Goal: Task Accomplishment & Management: Complete application form

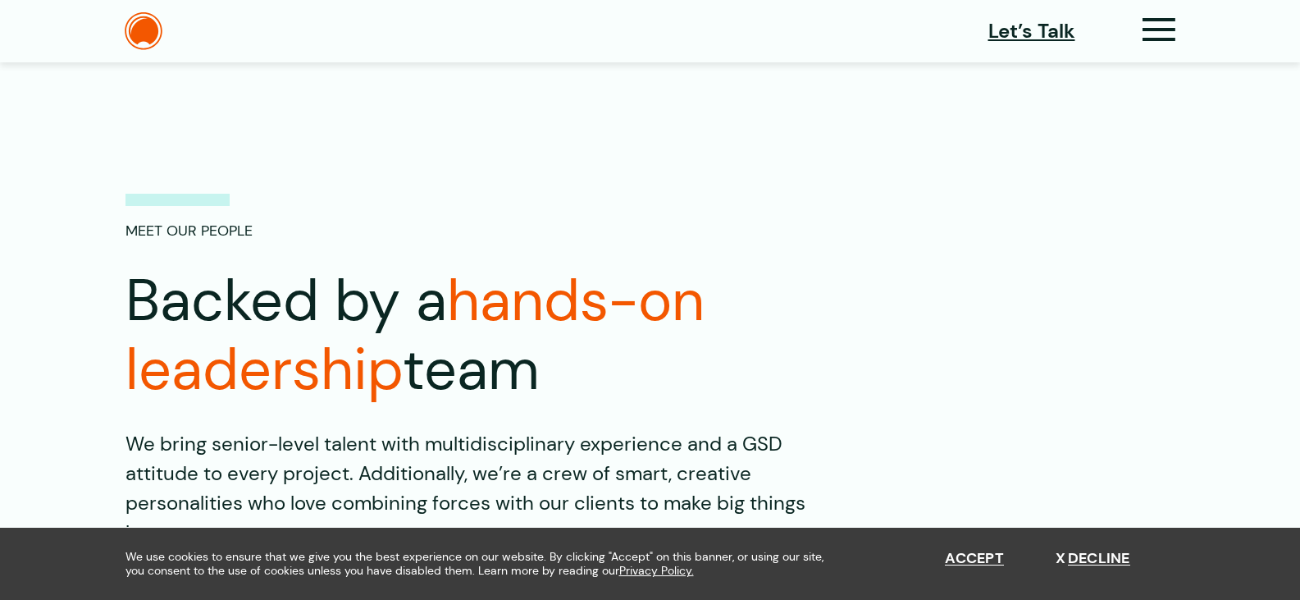
scroll to position [164, 0]
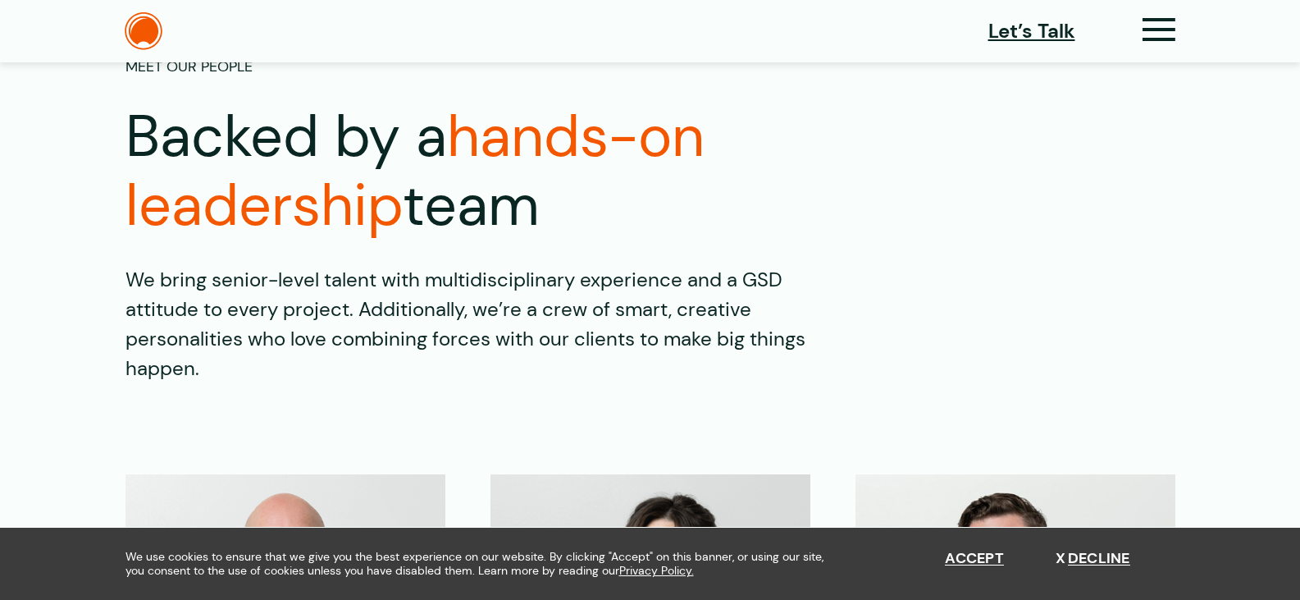
click at [643, 309] on p "We bring senior-level talent with multidisciplinary experience and a GSD attitu…" at bounding box center [486, 324] width 720 height 118
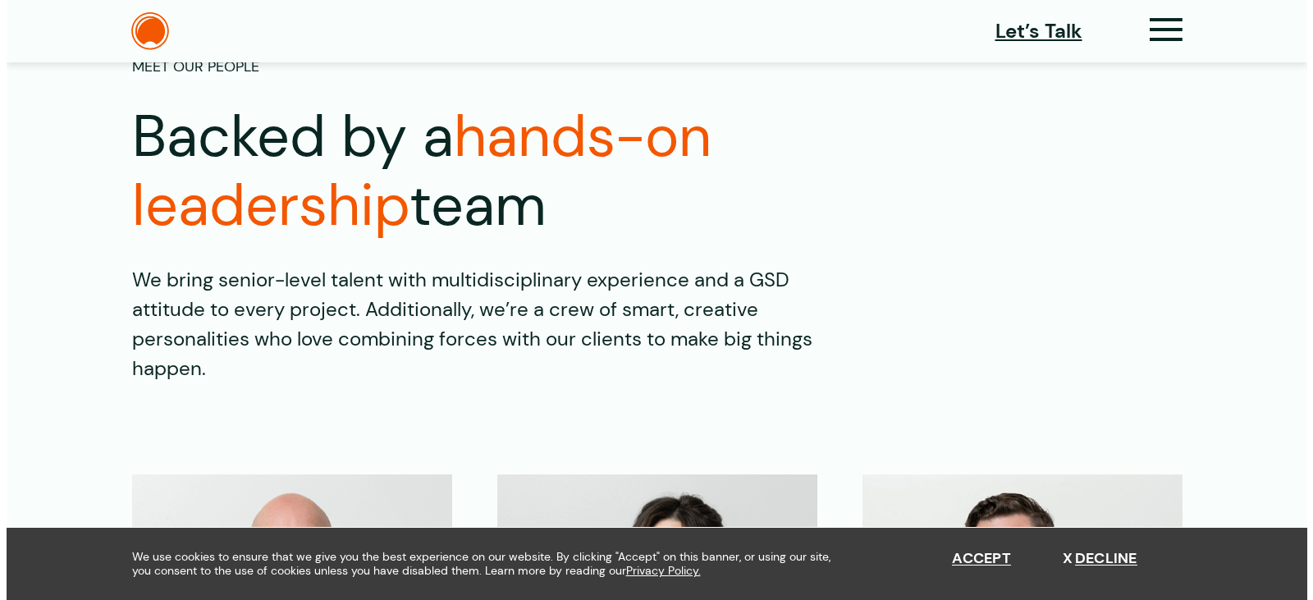
scroll to position [0, 0]
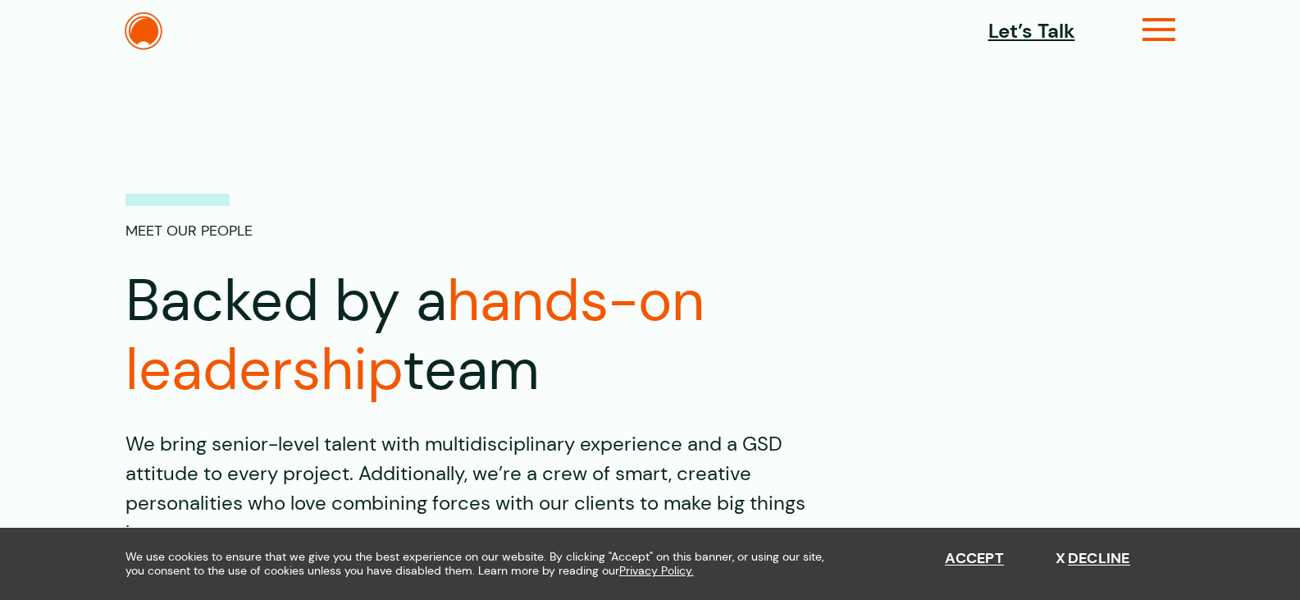
click at [1160, 33] on icon at bounding box center [1160, 36] width 34 height 17
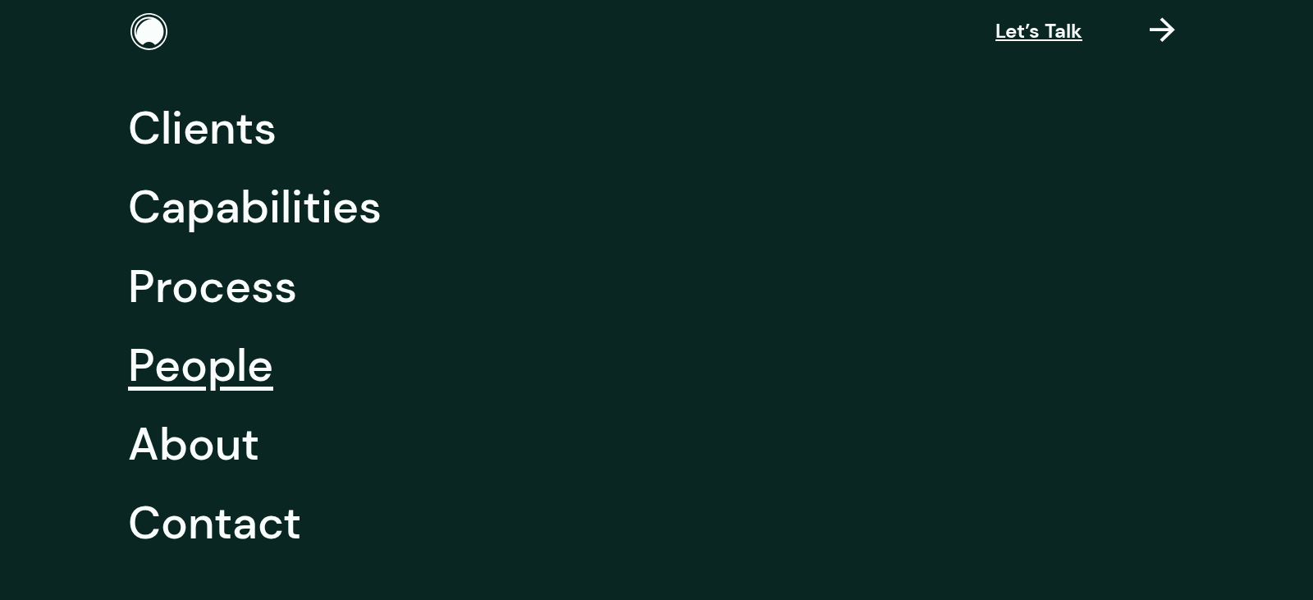
scroll to position [290, 0]
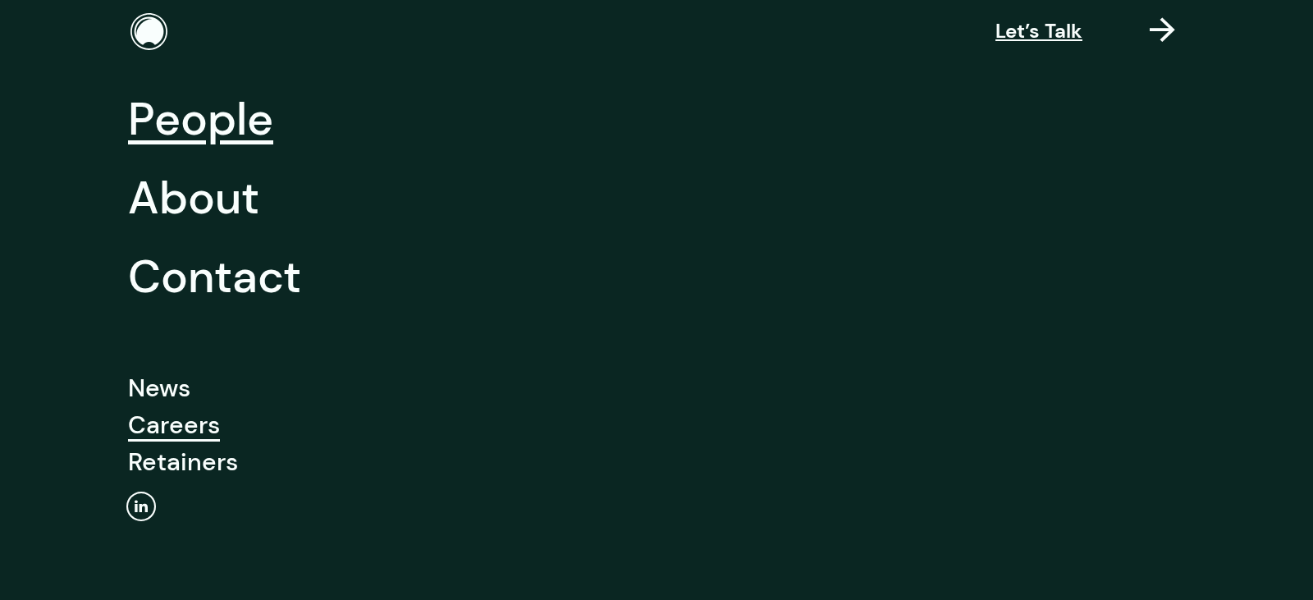
click at [171, 423] on link "Careers" at bounding box center [174, 424] width 92 height 37
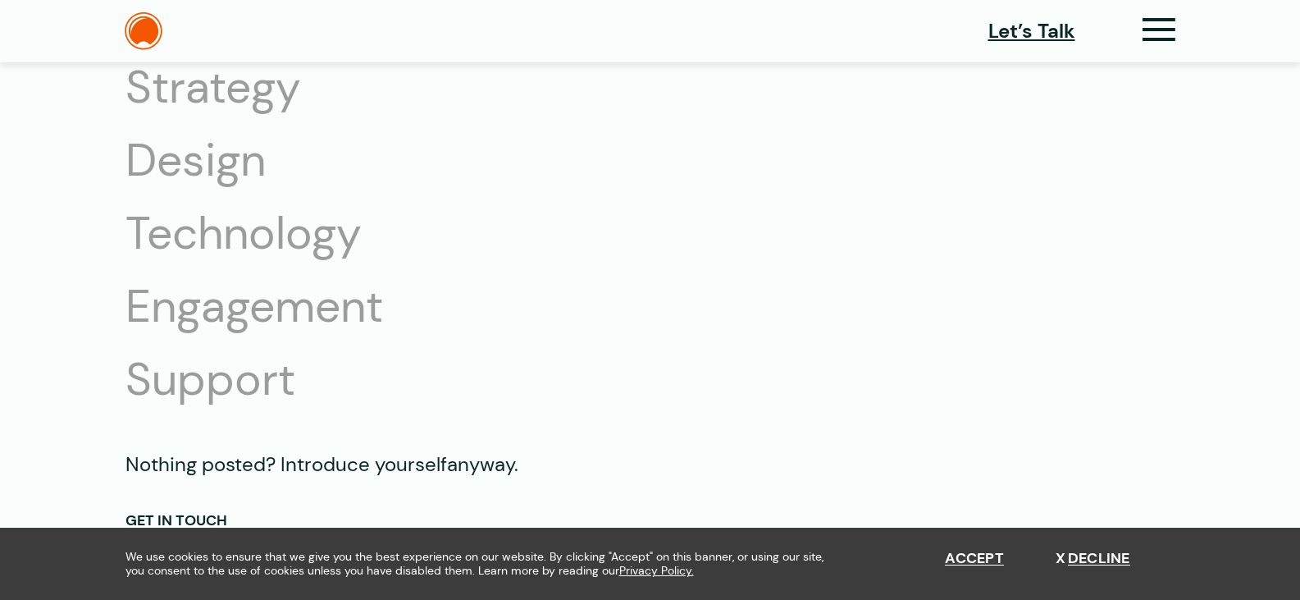
scroll to position [2954, 0]
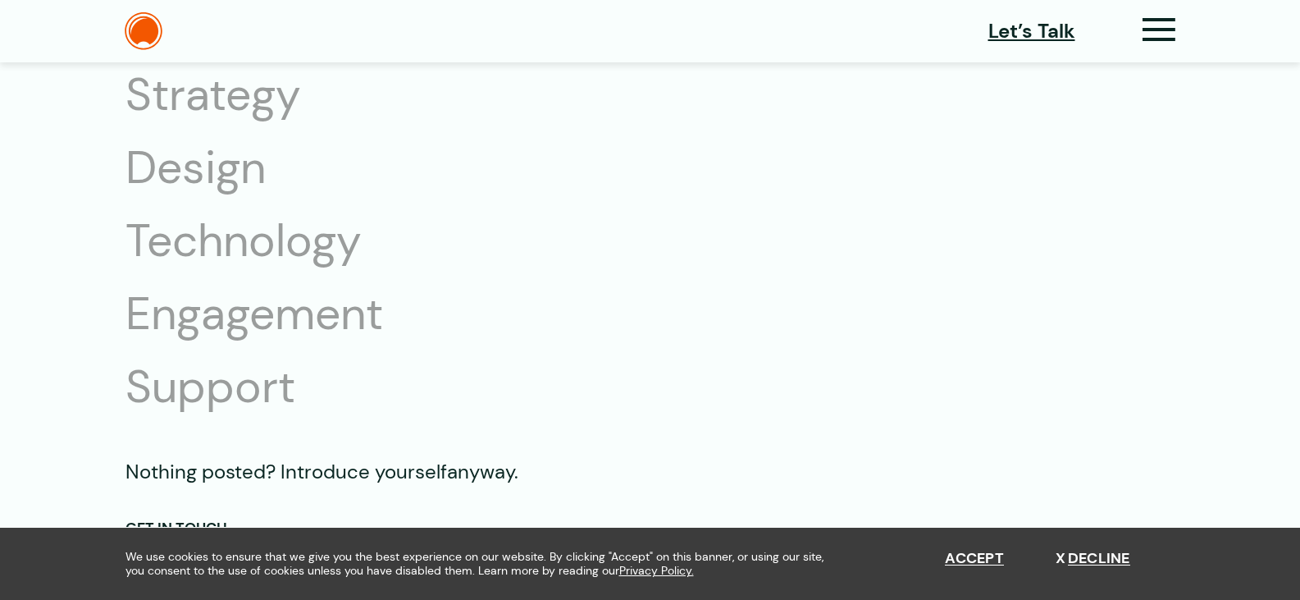
click at [304, 238] on li "Technology" at bounding box center [280, 241] width 308 height 58
click at [299, 248] on li "Technology" at bounding box center [280, 241] width 308 height 58
click at [276, 242] on li "Technology" at bounding box center [280, 241] width 308 height 58
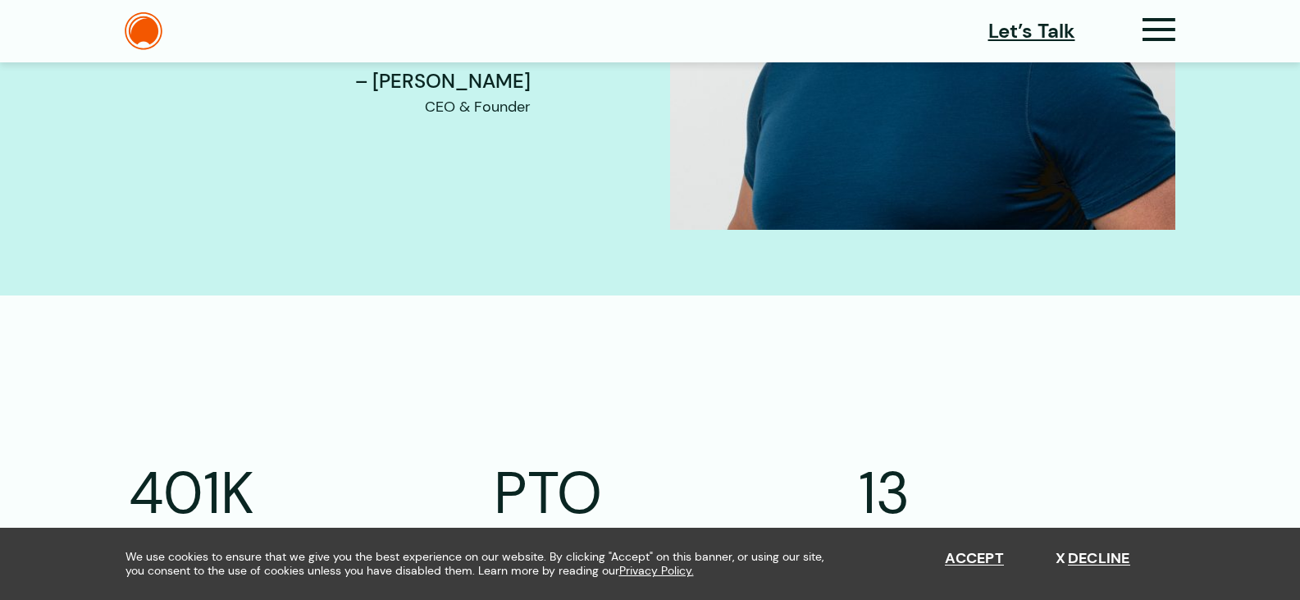
scroll to position [1641, 0]
